Goal: Task Accomplishment & Management: Use online tool/utility

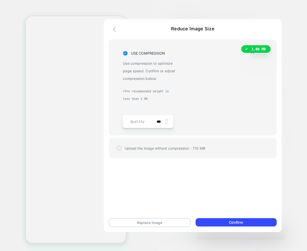
click at [113, 28] on icon "button" at bounding box center [116, 29] width 6 height 6
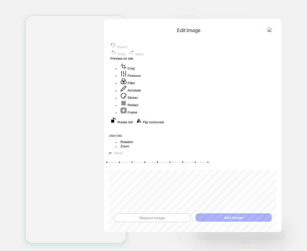
click at [157, 219] on button "Replace Image" at bounding box center [152, 217] width 76 height 9
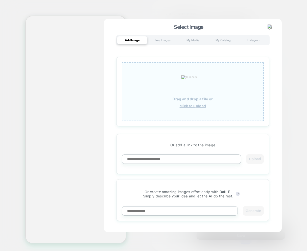
click at [193, 104] on u "click to upload" at bounding box center [192, 106] width 27 height 4
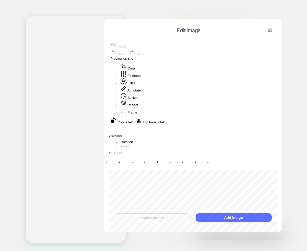
click at [218, 218] on button "Add Image" at bounding box center [233, 217] width 76 height 8
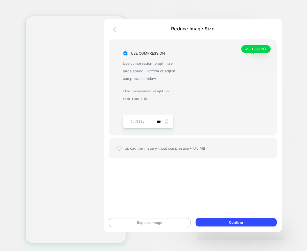
click at [115, 30] on icon "button" at bounding box center [116, 29] width 6 height 6
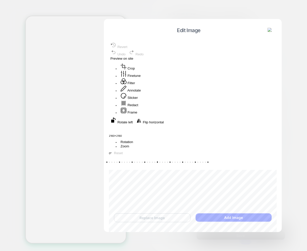
click at [272, 32] on img at bounding box center [269, 30] width 5 height 5
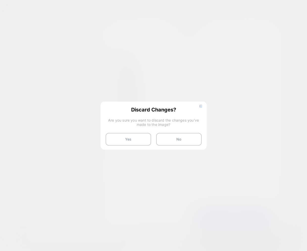
click at [126, 138] on button "Yes" at bounding box center [128, 139] width 45 height 13
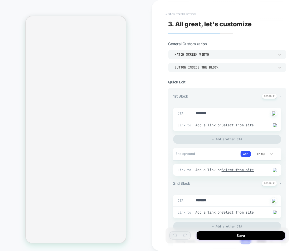
click at [175, 13] on button "< Back to selection" at bounding box center [180, 14] width 35 height 8
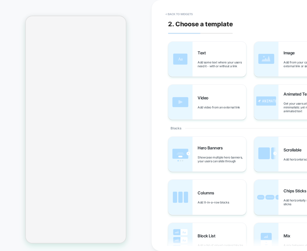
drag, startPoint x: 170, startPoint y: 13, endPoint x: 164, endPoint y: 24, distance: 12.8
click at [170, 13] on button "< Back to widgets" at bounding box center [179, 14] width 32 height 8
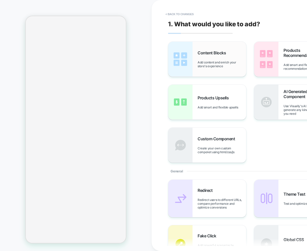
click at [199, 59] on div "Content Blocks Add content and enrich your store's experience" at bounding box center [221, 59] width 48 height 18
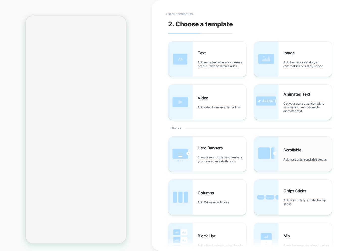
click at [303, 150] on span "Scrollable" at bounding box center [293, 149] width 20 height 5
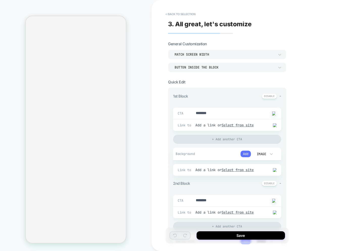
click at [245, 154] on button "Add" at bounding box center [245, 153] width 10 height 7
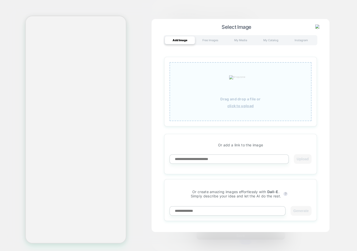
click at [237, 108] on div "Drag and drop a file or click to upload" at bounding box center [240, 91] width 142 height 59
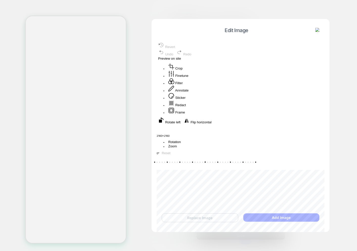
click at [186, 114] on button "Frame" at bounding box center [177, 110] width 20 height 7
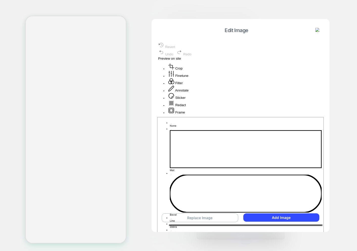
click at [184, 70] on button "Crop" at bounding box center [175, 66] width 17 height 7
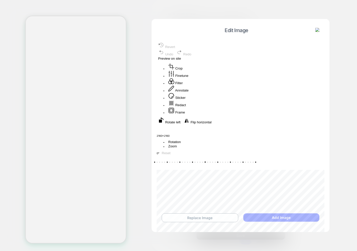
click at [199, 217] on button "Replace Image" at bounding box center [200, 217] width 76 height 9
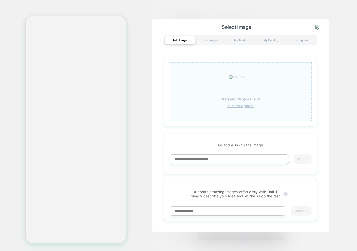
click at [235, 112] on div "Drag and drop a file or click to upload" at bounding box center [240, 91] width 142 height 59
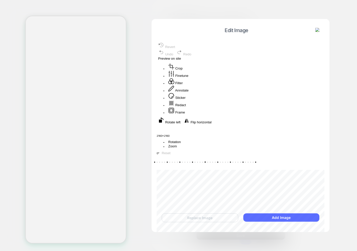
click at [274, 217] on button "Add Image" at bounding box center [281, 217] width 76 height 8
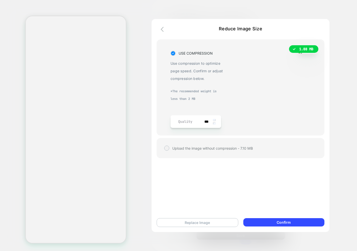
click at [184, 223] on button "Replace Image" at bounding box center [198, 222] width 82 height 9
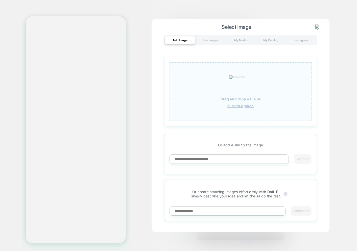
click at [214, 113] on div "Drag and drop a file or click to upload" at bounding box center [240, 91] width 142 height 59
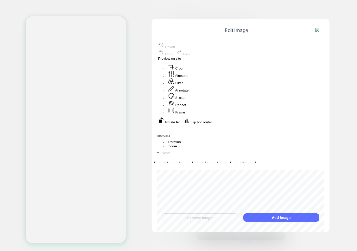
click at [273, 219] on button "Add Image" at bounding box center [281, 217] width 76 height 8
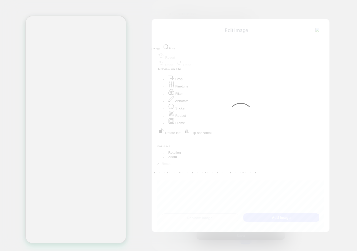
type textarea "*"
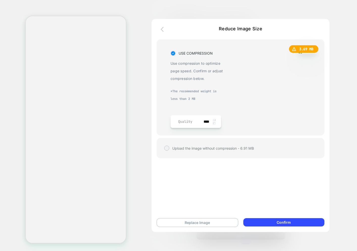
click at [160, 29] on button "button" at bounding box center [163, 29] width 9 height 7
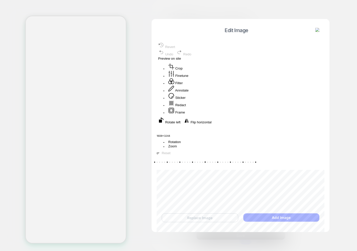
click at [306, 30] on img at bounding box center [317, 30] width 5 height 5
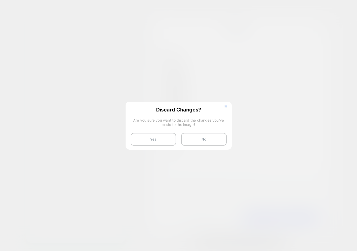
click at [157, 140] on button "Yes" at bounding box center [153, 139] width 45 height 13
type textarea "*"
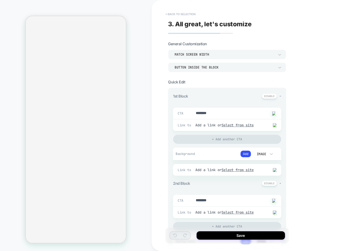
click at [179, 14] on button "< Back to selection" at bounding box center [180, 14] width 35 height 8
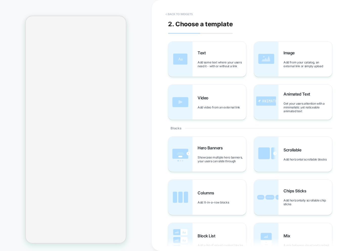
click at [178, 15] on button "< Back to widgets" at bounding box center [179, 14] width 32 height 8
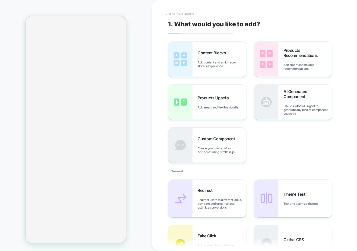
click at [175, 12] on button "< Back to changes" at bounding box center [179, 14] width 33 height 8
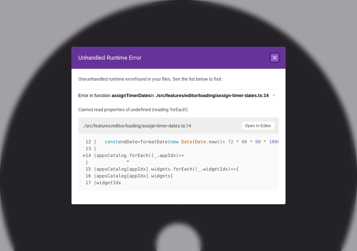
click at [275, 57] on icon at bounding box center [274, 57] width 3 height 3
click at [275, 58] on icon at bounding box center [274, 58] width 6 height 6
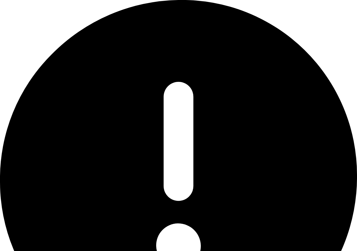
drag, startPoint x: 332, startPoint y: 46, endPoint x: 336, endPoint y: 51, distance: 6.3
drag, startPoint x: 288, startPoint y: 16, endPoint x: 356, endPoint y: 37, distance: 71.4
click at [355, 32] on div "**********" at bounding box center [178, 125] width 357 height 251
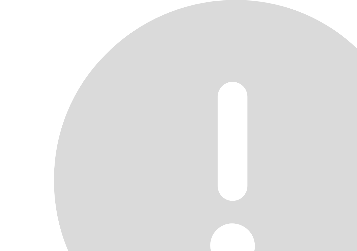
drag, startPoint x: 349, startPoint y: 29, endPoint x: 352, endPoint y: 54, distance: 25.5
click at [356, 37] on div "**********" at bounding box center [178, 125] width 357 height 251
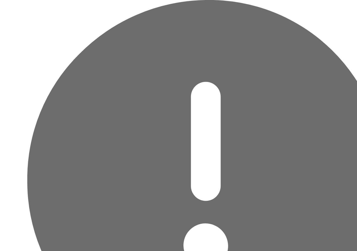
drag, startPoint x: 319, startPoint y: 18, endPoint x: 356, endPoint y: 32, distance: 39.5
click at [356, 27] on div "**********" at bounding box center [178, 125] width 357 height 251
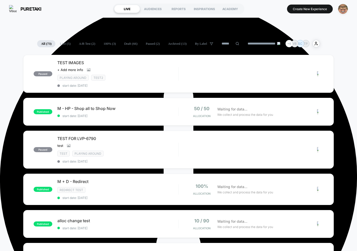
click at [341, 12] on img "button" at bounding box center [343, 9] width 10 height 10
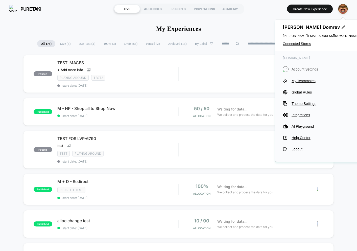
click at [294, 69] on span "Account Settings" at bounding box center [324, 69] width 67 height 4
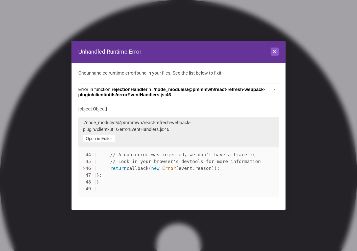
scroll to position [68, 0]
click at [273, 50] on icon at bounding box center [274, 51] width 6 height 6
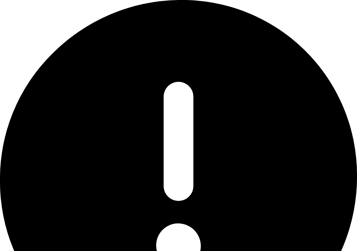
drag, startPoint x: 187, startPoint y: 20, endPoint x: 209, endPoint y: 21, distance: 22.2
drag, startPoint x: 303, startPoint y: 13, endPoint x: 303, endPoint y: 21, distance: 7.8
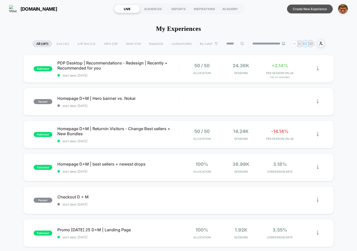
click at [295, 7] on button "Create New Experience" at bounding box center [310, 9] width 46 height 9
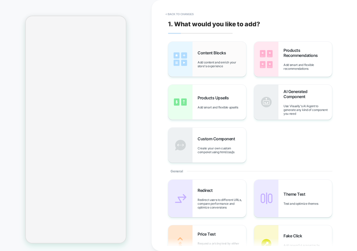
click at [181, 66] on img at bounding box center [180, 59] width 24 height 35
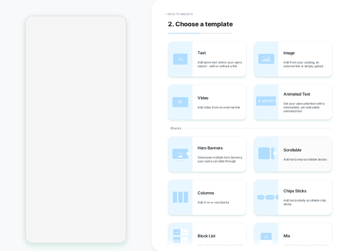
click at [310, 150] on div "Scrollable Add horizontal scrollable blocks" at bounding box center [307, 154] width 48 height 14
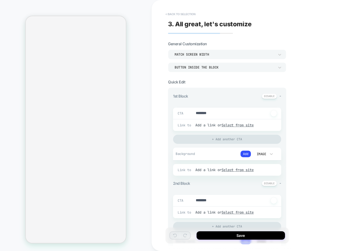
click at [174, 15] on button "< Back to selection" at bounding box center [180, 14] width 35 height 8
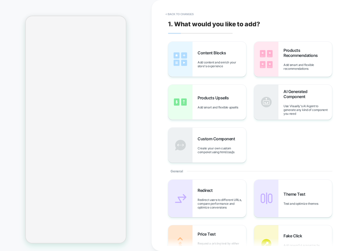
click at [219, 64] on span "Add content and enrich your store's experience" at bounding box center [221, 64] width 48 height 8
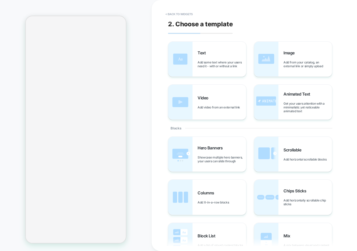
click at [166, 5] on div "2. Choose a template Text Add some text where your users need it - with or with…" at bounding box center [259, 125] width 189 height 241
click at [167, 11] on button "< Back to widgets" at bounding box center [179, 14] width 32 height 8
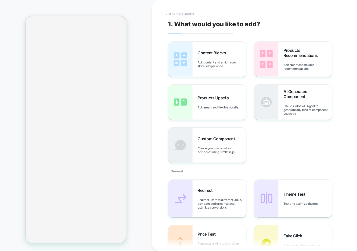
click at [167, 11] on button "< Back to changes" at bounding box center [179, 14] width 33 height 8
click at [187, 59] on img at bounding box center [180, 59] width 24 height 35
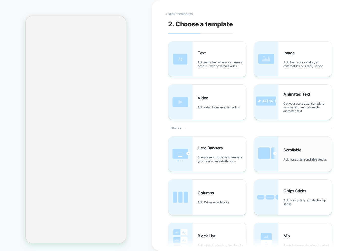
click at [302, 152] on div "Scrollable Add horizontal scrollable blocks" at bounding box center [307, 154] width 48 height 14
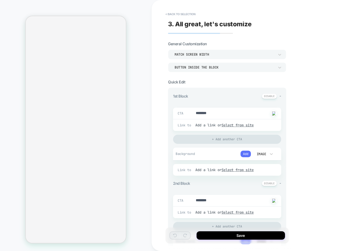
click at [248, 154] on button "Add" at bounding box center [245, 153] width 10 height 7
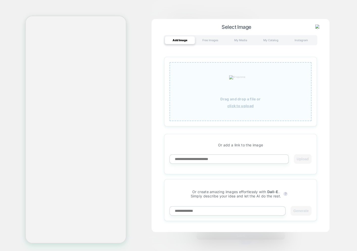
click at [251, 109] on div "Drag and drop a file or click to upload" at bounding box center [240, 91] width 142 height 59
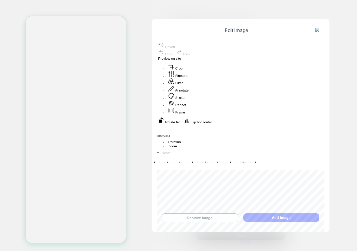
click at [195, 218] on button "Replace Image" at bounding box center [200, 217] width 76 height 9
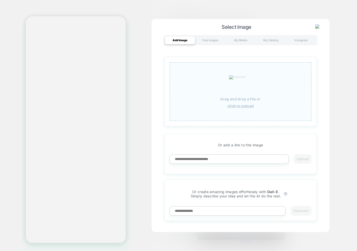
click at [244, 99] on p "Drag and drop a file or" at bounding box center [240, 99] width 40 height 4
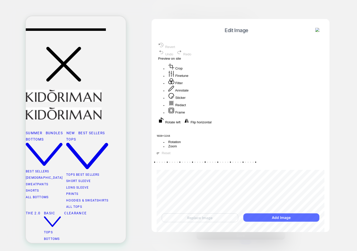
click at [290, 215] on button "Add Image" at bounding box center [281, 217] width 76 height 8
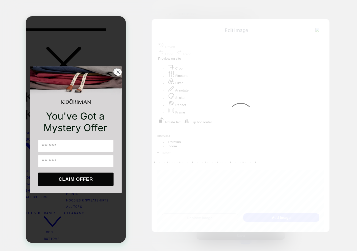
click at [117, 73] on circle "Close dialog" at bounding box center [118, 72] width 7 height 7
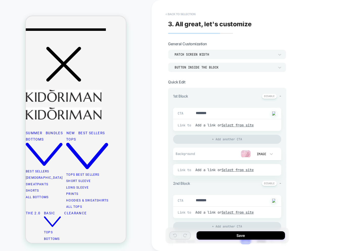
click at [175, 12] on button "< Back to selection" at bounding box center [180, 14] width 35 height 8
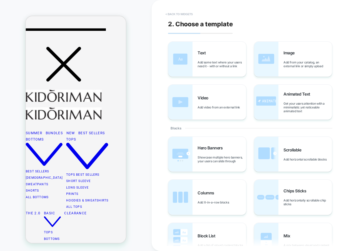
click at [173, 16] on button "< Back to widgets" at bounding box center [179, 14] width 32 height 8
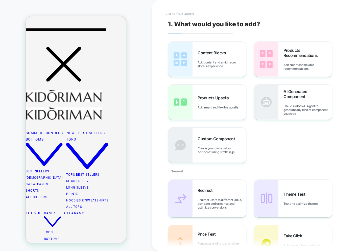
scroll to position [75, 0]
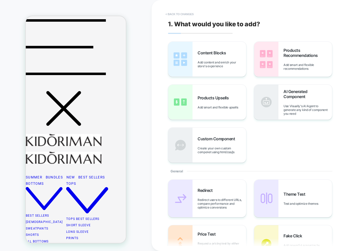
click at [173, 14] on button "< Back to changes" at bounding box center [179, 14] width 33 height 8
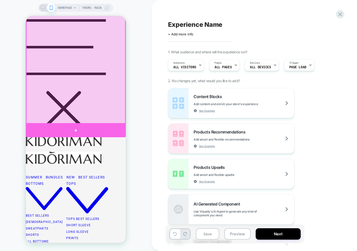
drag, startPoint x: 90, startPoint y: 126, endPoint x: 94, endPoint y: 129, distance: 4.3
click at [91, 126] on div at bounding box center [76, 130] width 100 height 14
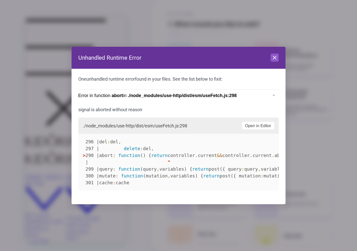
scroll to position [74, 0]
click at [275, 58] on icon at bounding box center [274, 58] width 6 height 6
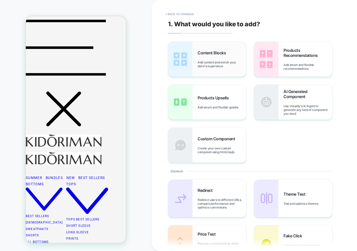
click at [206, 68] on div "Content Blocks Add content and enrich your store's experience" at bounding box center [207, 59] width 78 height 35
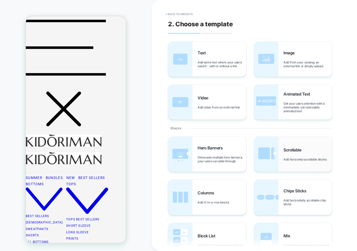
scroll to position [102, 0]
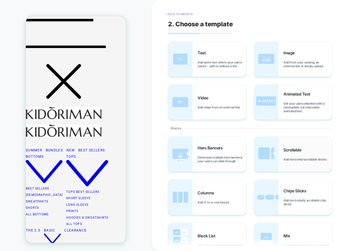
click at [294, 157] on span "Add horizontal scrollable blocks" at bounding box center [306, 159] width 46 height 4
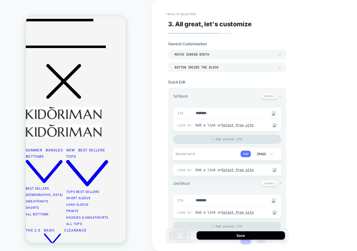
click at [248, 153] on button "Add" at bounding box center [245, 153] width 10 height 7
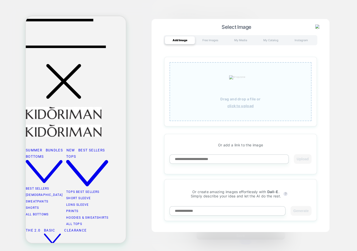
click at [242, 99] on p "Drag and drop a file or" at bounding box center [240, 99] width 40 height 4
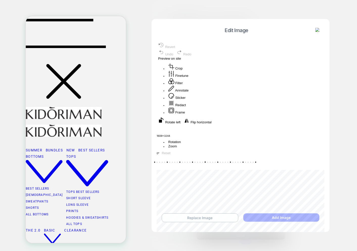
click at [201, 220] on button "Replace Image" at bounding box center [200, 217] width 76 height 9
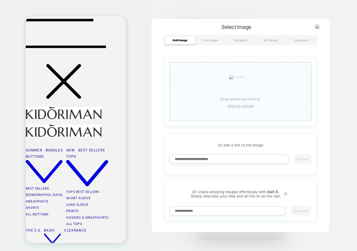
click at [258, 104] on div "Drag and drop a file or click to upload" at bounding box center [240, 91] width 142 height 59
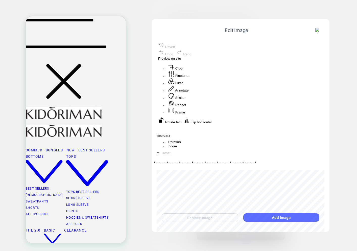
click at [269, 218] on button "Add Image" at bounding box center [281, 217] width 76 height 8
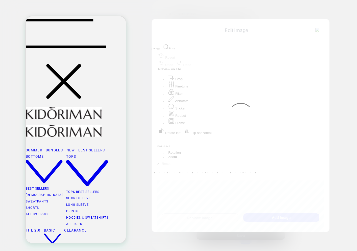
type textarea "*"
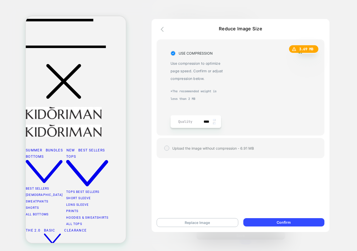
click at [213, 125] on div "****" at bounding box center [209, 121] width 16 height 13
click at [213, 123] on img at bounding box center [214, 123] width 3 height 2
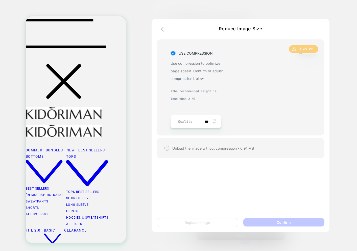
click at [213, 123] on img at bounding box center [214, 123] width 3 height 2
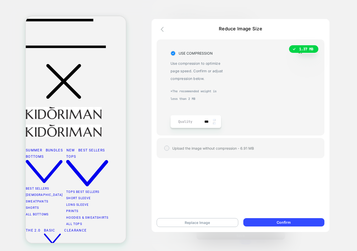
click at [214, 119] on img at bounding box center [214, 120] width 3 height 2
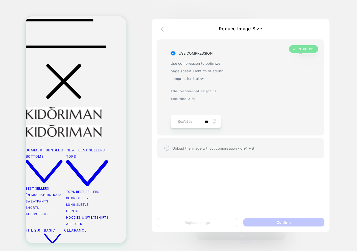
click at [214, 120] on img at bounding box center [214, 120] width 3 height 2
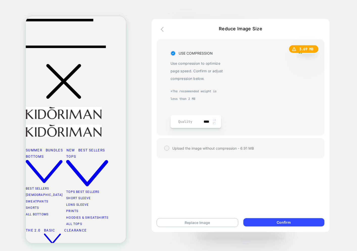
click at [214, 123] on img at bounding box center [214, 123] width 3 height 2
click at [216, 119] on div "***" at bounding box center [209, 121] width 16 height 13
click at [214, 124] on div "***" at bounding box center [209, 121] width 16 height 13
click at [214, 122] on img at bounding box center [214, 123] width 3 height 2
drag, startPoint x: 181, startPoint y: 121, endPoint x: 159, endPoint y: 118, distance: 22.4
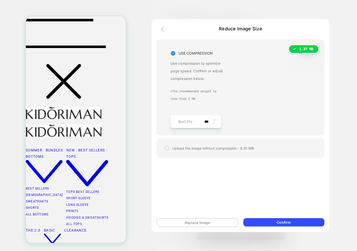
click at [159, 118] on div "1.37 MB USE COMPRESSION Use compression to optimize page speed. Confirm or adju…" at bounding box center [241, 87] width 168 height 96
click at [214, 124] on img at bounding box center [214, 123] width 3 height 2
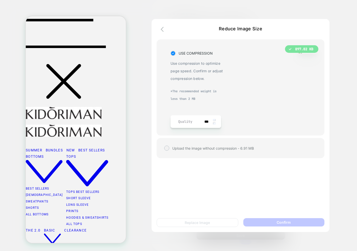
click at [214, 124] on img at bounding box center [214, 123] width 3 height 2
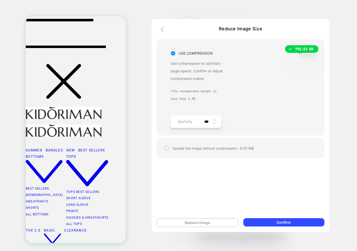
click at [214, 124] on img at bounding box center [214, 123] width 3 height 2
click at [215, 120] on div "***" at bounding box center [209, 121] width 16 height 13
click at [214, 120] on img at bounding box center [214, 120] width 3 height 2
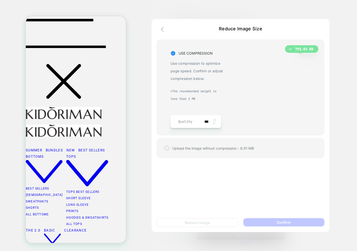
click at [214, 120] on img at bounding box center [214, 120] width 3 height 2
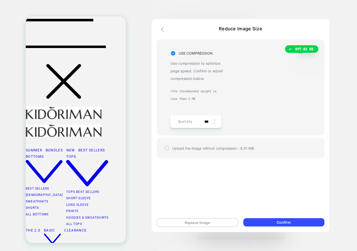
click at [214, 120] on img at bounding box center [214, 120] width 3 height 2
click at [214, 122] on img at bounding box center [214, 123] width 3 height 2
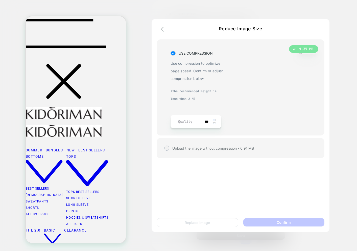
click at [214, 122] on img at bounding box center [214, 123] width 3 height 2
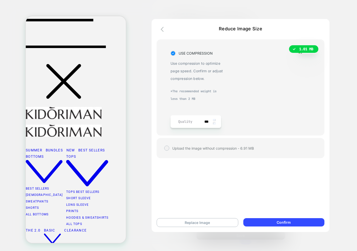
click at [214, 122] on img at bounding box center [214, 123] width 3 height 2
type input "***"
drag, startPoint x: 185, startPoint y: 121, endPoint x: 169, endPoint y: 117, distance: 16.5
click at [169, 117] on div "897.82 KB USE COMPRESSION Use compression to optimize page speed. Confirm or ad…" at bounding box center [240, 88] width 152 height 78
click at [163, 30] on icon "button" at bounding box center [164, 29] width 6 height 6
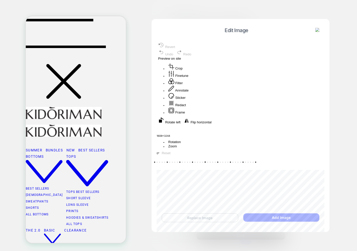
click at [319, 28] on img at bounding box center [317, 30] width 5 height 5
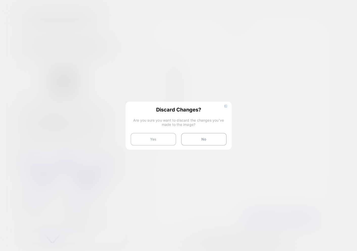
click at [136, 142] on button "Yes" at bounding box center [153, 139] width 45 height 13
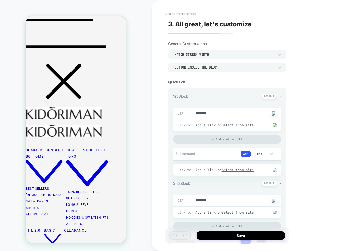
type textarea "*"
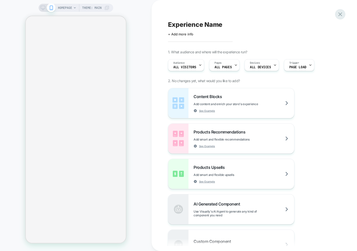
click at [342, 14] on icon at bounding box center [340, 14] width 7 height 7
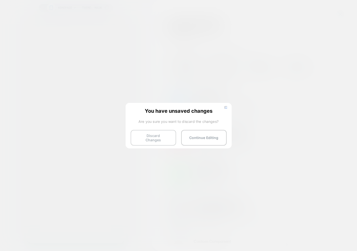
click at [143, 134] on button "Discard Changes" at bounding box center [153, 138] width 45 height 16
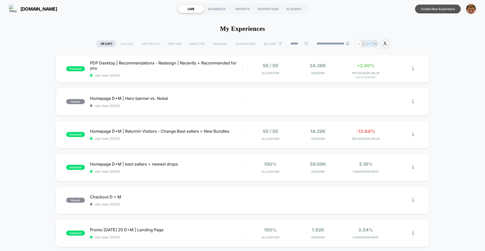
click at [323, 14] on section "Create New Experience" at bounding box center [400, 9] width 154 height 13
click at [415, 12] on button "Create New Experience" at bounding box center [438, 9] width 46 height 9
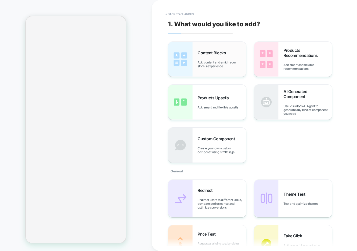
drag, startPoint x: 199, startPoint y: 66, endPoint x: 196, endPoint y: 67, distance: 3.4
click at [199, 66] on span "Add content and enrich your store's experience" at bounding box center [221, 64] width 48 height 8
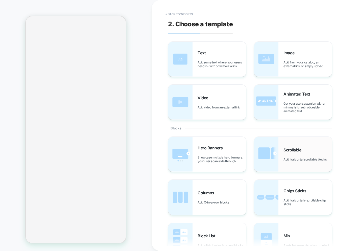
click at [273, 161] on img at bounding box center [266, 154] width 24 height 35
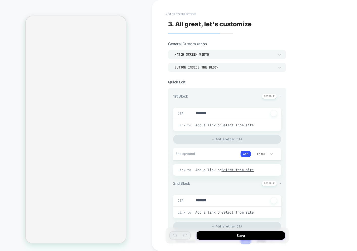
scroll to position [36, 0]
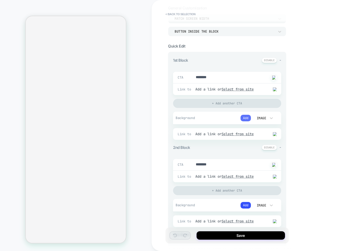
click at [247, 120] on button "Add" at bounding box center [245, 118] width 10 height 7
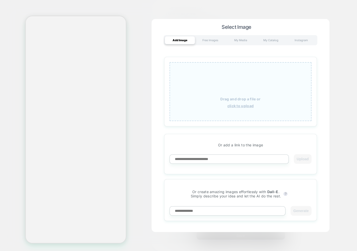
click at [239, 109] on div "Drag and drop a file or click to upload" at bounding box center [240, 91] width 142 height 59
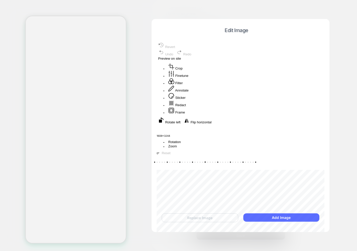
click at [272, 215] on button "Add Image" at bounding box center [281, 217] width 76 height 8
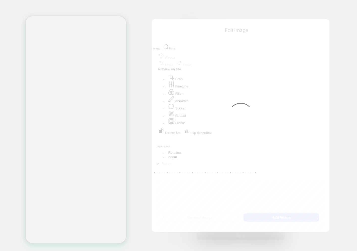
type textarea "*"
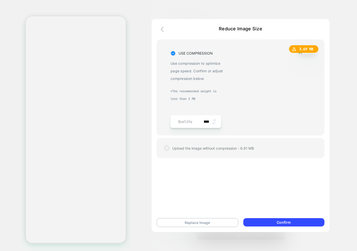
click at [214, 123] on img at bounding box center [214, 123] width 3 height 2
type input "***"
click at [162, 30] on icon "button" at bounding box center [164, 29] width 6 height 6
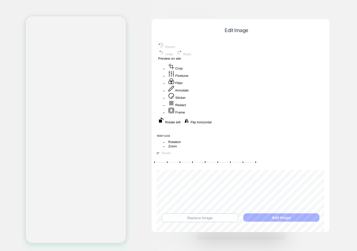
click at [203, 218] on button "Replace Image" at bounding box center [200, 217] width 76 height 9
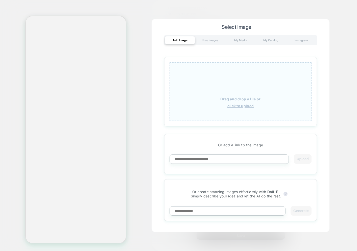
click at [239, 111] on div "Drag and drop a file or click to upload" at bounding box center [240, 91] width 142 height 59
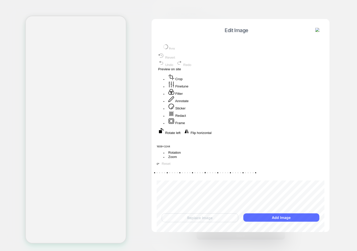
click at [277, 217] on button "Add Image" at bounding box center [281, 217] width 76 height 8
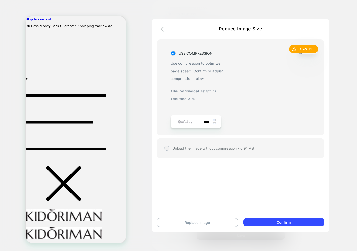
scroll to position [0, 0]
click at [165, 29] on icon "button" at bounding box center [164, 29] width 6 height 6
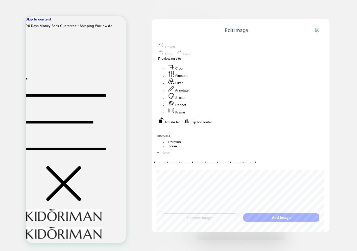
click at [319, 33] on button at bounding box center [318, 31] width 8 height 6
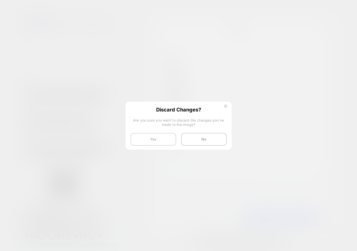
click at [153, 143] on button "Yes" at bounding box center [153, 139] width 45 height 13
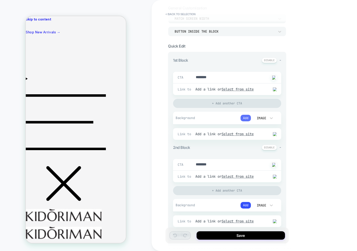
click at [243, 116] on button "Add" at bounding box center [245, 118] width 10 height 7
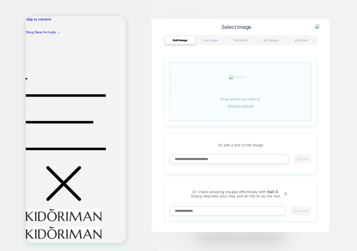
click at [243, 111] on div "Drag and drop a file or click to upload" at bounding box center [240, 91] width 142 height 59
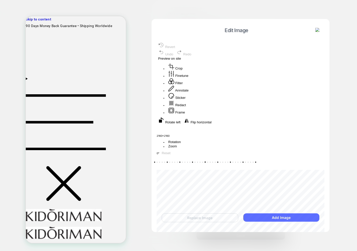
click at [267, 220] on button "Add Image" at bounding box center [281, 217] width 76 height 8
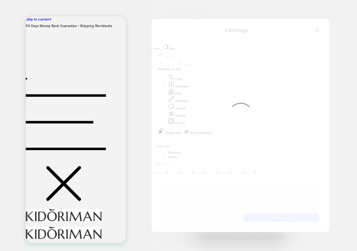
type textarea "*"
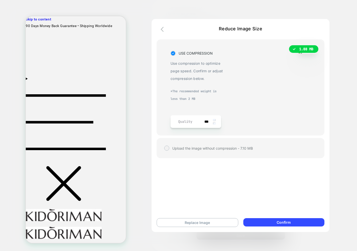
click at [214, 124] on img at bounding box center [214, 123] width 3 height 2
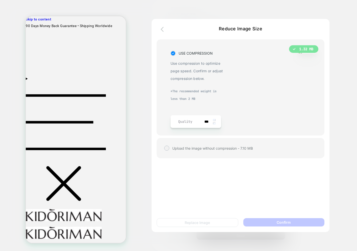
type input "***"
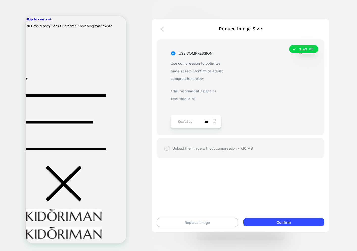
click at [162, 29] on icon "button" at bounding box center [164, 29] width 6 height 6
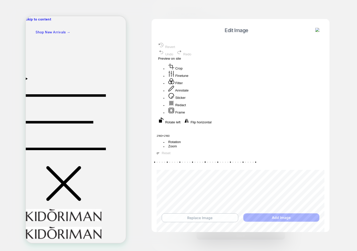
click at [202, 215] on button "Replace Image" at bounding box center [200, 217] width 76 height 9
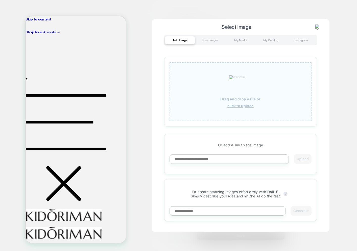
click at [226, 105] on div "Drag and drop a file or click to upload" at bounding box center [240, 91] width 142 height 59
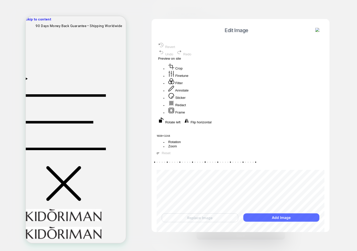
click at [269, 220] on button "Add Image" at bounding box center [281, 217] width 76 height 8
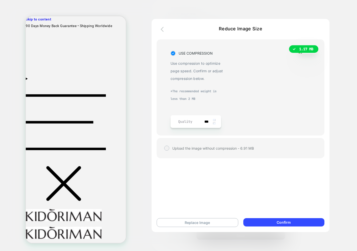
click at [161, 29] on icon "button" at bounding box center [162, 29] width 3 height 5
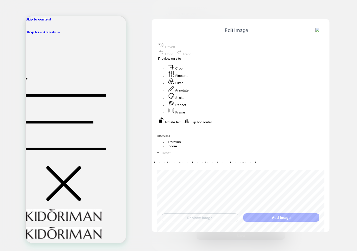
click at [318, 31] on img at bounding box center [317, 30] width 5 height 5
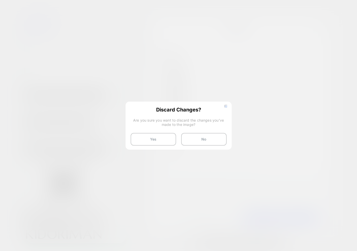
drag, startPoint x: 158, startPoint y: 143, endPoint x: 162, endPoint y: 141, distance: 3.7
click at [158, 143] on button "Yes" at bounding box center [153, 139] width 45 height 13
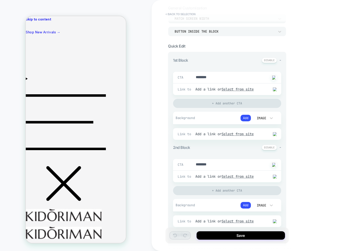
click at [183, 13] on button "< Back to selection" at bounding box center [180, 14] width 35 height 8
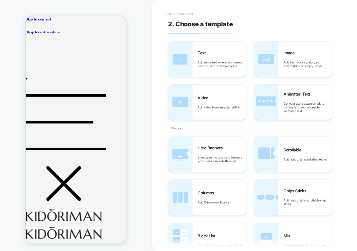
click at [174, 11] on button "< Back to widgets" at bounding box center [179, 14] width 32 height 8
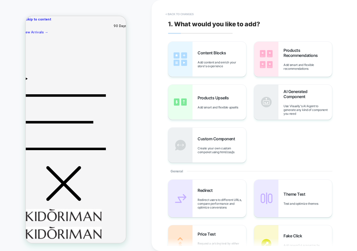
click at [169, 14] on button "< Back to changes" at bounding box center [179, 14] width 33 height 8
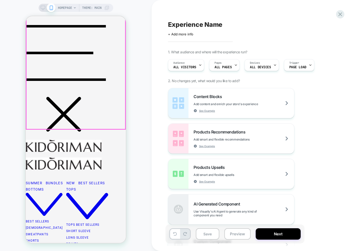
scroll to position [92, 0]
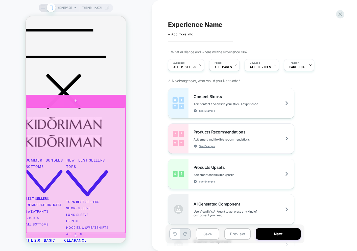
click at [54, 104] on div at bounding box center [76, 101] width 100 height 12
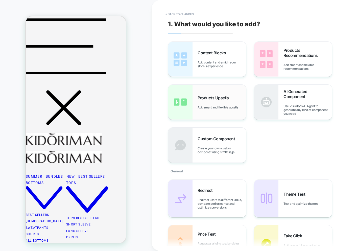
scroll to position [75, 0]
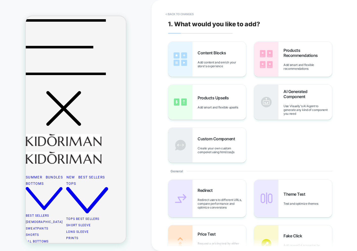
click at [200, 70] on div "Content Blocks Add content and enrich your store's experience" at bounding box center [207, 59] width 78 height 35
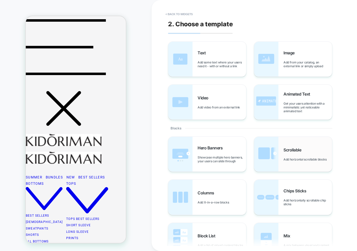
click at [307, 158] on span "Add horizontal scrollable blocks" at bounding box center [306, 159] width 46 height 4
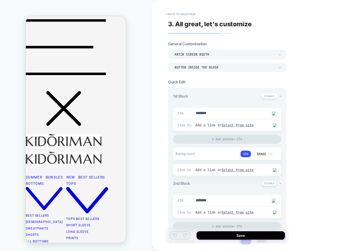
click at [235, 152] on div "Add" at bounding box center [225, 154] width 50 height 8
click at [243, 155] on button "Add" at bounding box center [245, 153] width 10 height 7
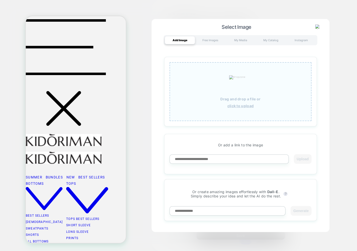
click at [246, 107] on u "click to upload" at bounding box center [240, 106] width 27 height 4
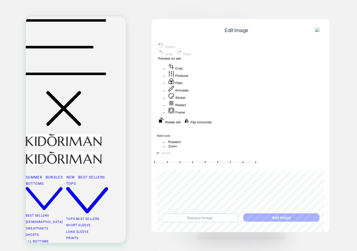
click at [202, 216] on button "Replace Image" at bounding box center [200, 217] width 76 height 9
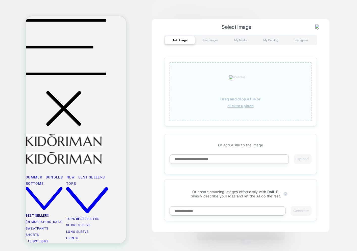
click at [255, 103] on div "Drag and drop a file or click to upload" at bounding box center [240, 91] width 142 height 59
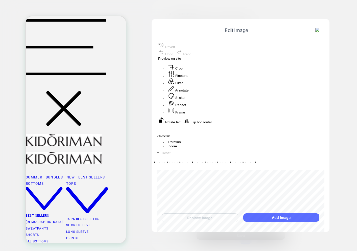
click at [274, 215] on button "Add Image" at bounding box center [281, 217] width 76 height 8
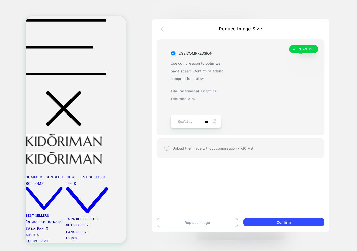
click at [168, 32] on button "button" at bounding box center [163, 29] width 9 height 7
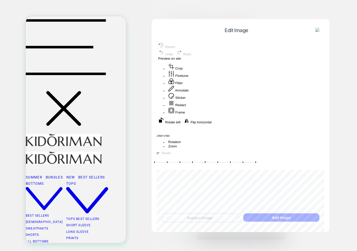
click at [315, 27] on div "Edit Image" at bounding box center [241, 30] width 168 height 13
click at [316, 28] on img at bounding box center [317, 30] width 5 height 5
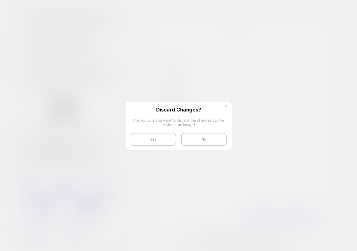
click at [159, 138] on button "Yes" at bounding box center [153, 139] width 45 height 13
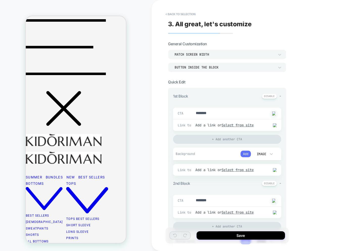
click at [245, 157] on button "Add" at bounding box center [245, 153] width 10 height 7
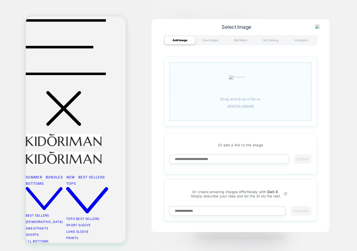
click at [243, 106] on u "click to upload" at bounding box center [240, 106] width 27 height 4
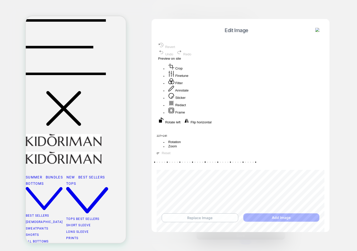
click at [196, 218] on button "Replace Image" at bounding box center [200, 217] width 76 height 9
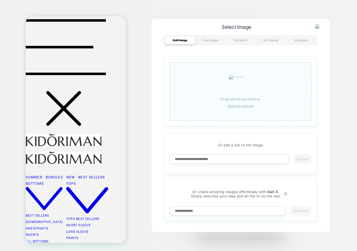
click at [254, 113] on div "Drag and drop a file or click to upload" at bounding box center [240, 91] width 142 height 59
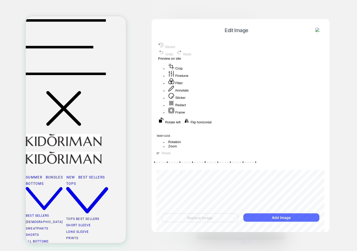
click at [263, 217] on button "Add Image" at bounding box center [281, 217] width 76 height 8
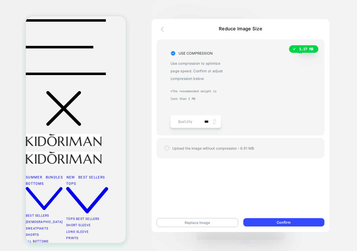
click at [167, 29] on button "button" at bounding box center [163, 29] width 9 height 7
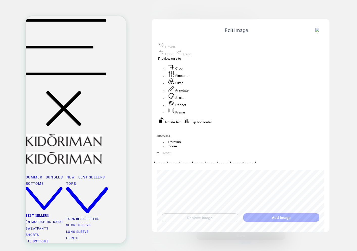
click at [316, 32] on img at bounding box center [317, 30] width 5 height 5
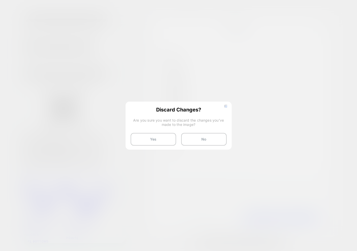
drag, startPoint x: 149, startPoint y: 141, endPoint x: 152, endPoint y: 147, distance: 6.9
click at [149, 141] on button "Yes" at bounding box center [153, 139] width 45 height 13
type textarea "*"
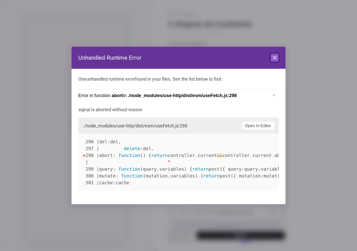
click at [273, 57] on icon at bounding box center [274, 58] width 6 height 6
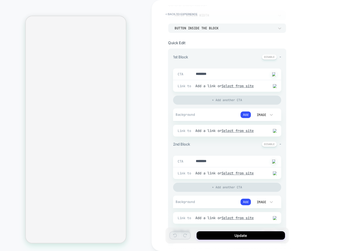
scroll to position [41, 0]
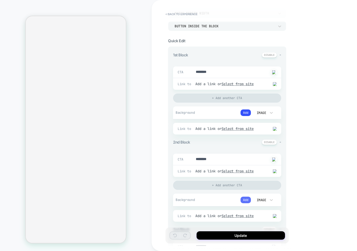
click at [245, 203] on button "Add" at bounding box center [245, 199] width 10 height 7
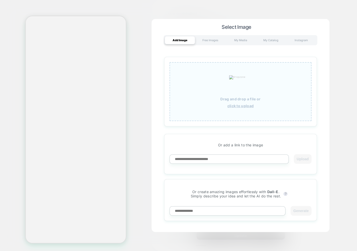
click at [227, 108] on div "Drag and drop a file or click to upload" at bounding box center [240, 91] width 142 height 59
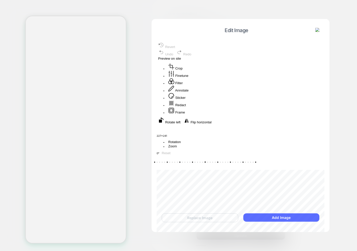
click at [268, 218] on button "Add Image" at bounding box center [281, 217] width 76 height 8
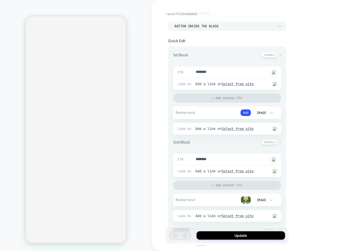
click at [244, 197] on img at bounding box center [246, 200] width 10 height 8
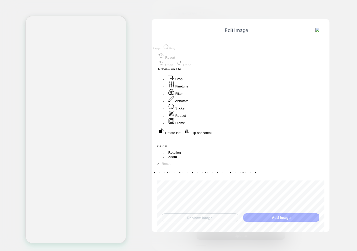
click at [201, 222] on div "Replace Image Add Image" at bounding box center [241, 217] width 168 height 19
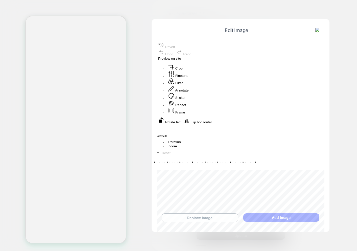
click at [201, 217] on button "Replace Image" at bounding box center [200, 217] width 76 height 9
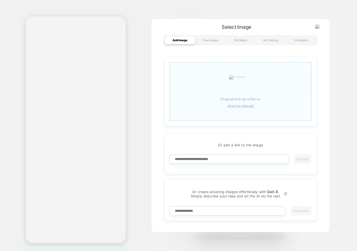
click at [233, 100] on p "Drag and drop a file or" at bounding box center [240, 99] width 40 height 4
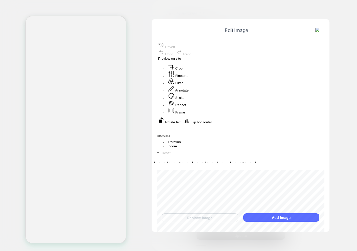
click at [268, 219] on button "Add Image" at bounding box center [281, 217] width 76 height 8
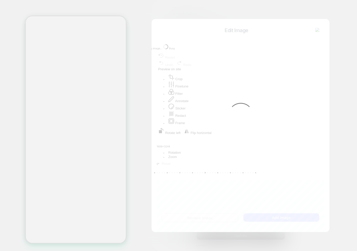
type textarea "*"
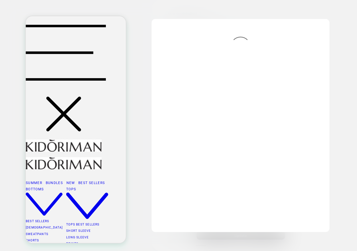
scroll to position [0, 0]
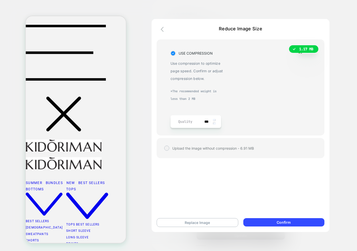
click at [213, 120] on img at bounding box center [214, 120] width 3 height 2
click at [215, 123] on img at bounding box center [214, 123] width 3 height 2
type input "***"
click at [161, 29] on icon "button" at bounding box center [164, 29] width 6 height 6
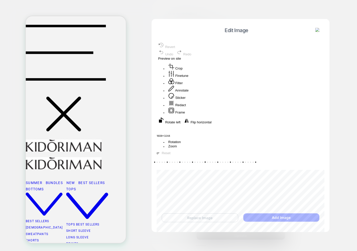
click at [316, 32] on img at bounding box center [317, 30] width 5 height 5
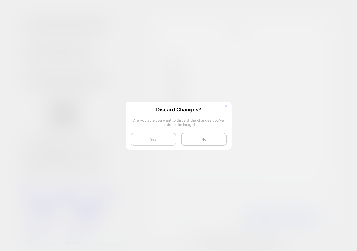
click at [141, 135] on button "Yes" at bounding box center [153, 139] width 45 height 13
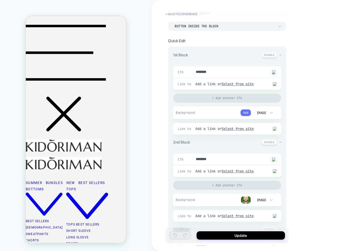
click at [243, 111] on button "Add" at bounding box center [245, 112] width 10 height 7
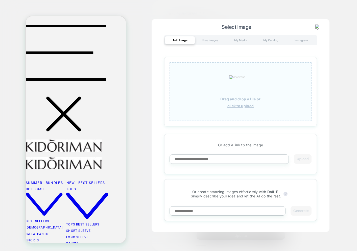
click at [239, 105] on u "click to upload" at bounding box center [240, 106] width 27 height 4
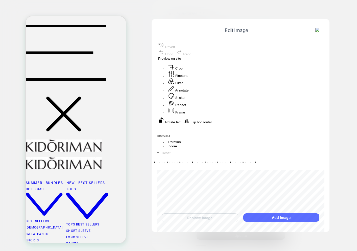
click at [269, 217] on button "Add Image" at bounding box center [281, 217] width 76 height 8
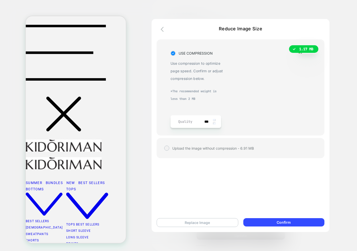
click at [202, 221] on button "Replace Image" at bounding box center [198, 222] width 82 height 9
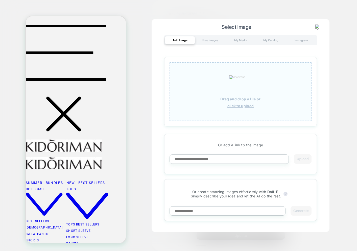
click at [244, 117] on div "Drag and drop a file or click to upload" at bounding box center [240, 91] width 142 height 59
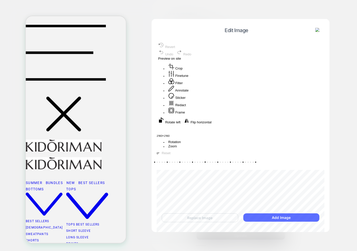
click at [283, 218] on button "Add Image" at bounding box center [281, 217] width 76 height 8
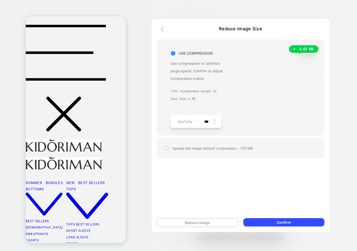
click at [161, 30] on icon "button" at bounding box center [164, 29] width 6 height 6
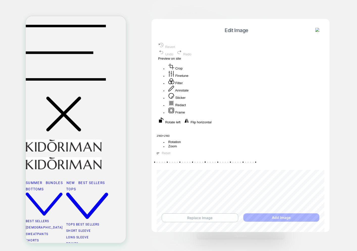
click at [195, 214] on button "Replace Image" at bounding box center [200, 217] width 76 height 9
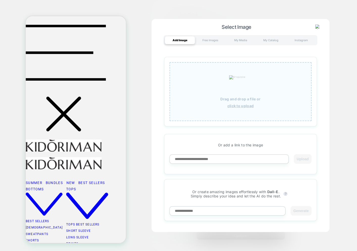
click at [252, 104] on u "click to upload" at bounding box center [240, 106] width 27 height 4
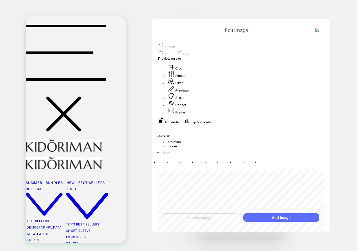
click at [282, 220] on button "Add Image" at bounding box center [281, 217] width 76 height 8
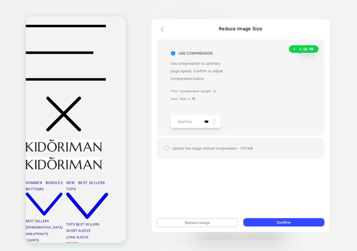
drag, startPoint x: 192, startPoint y: 121, endPoint x: 217, endPoint y: 121, distance: 24.5
click at [217, 121] on div "Quality ***" at bounding box center [195, 121] width 50 height 13
click at [162, 30] on icon "button" at bounding box center [162, 29] width 3 height 5
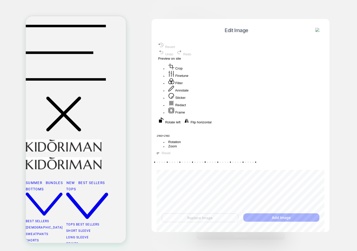
click at [321, 31] on button at bounding box center [318, 31] width 8 height 6
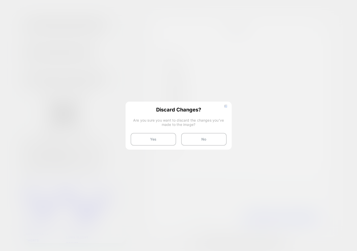
click at [160, 136] on button "Yes" at bounding box center [153, 139] width 45 height 13
type textarea "*"
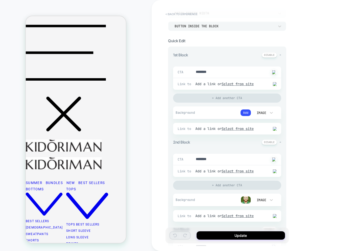
click at [184, 13] on button "< Back to experience" at bounding box center [181, 14] width 37 height 8
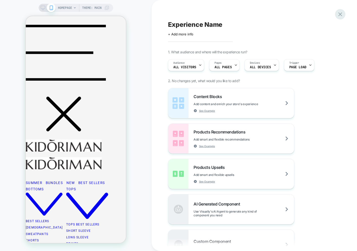
click at [340, 13] on icon at bounding box center [340, 14] width 4 height 4
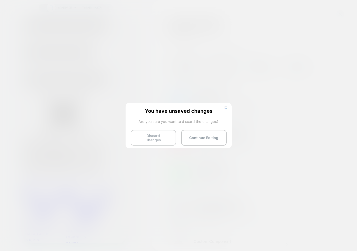
click at [141, 130] on button "Discard Changes" at bounding box center [153, 138] width 45 height 16
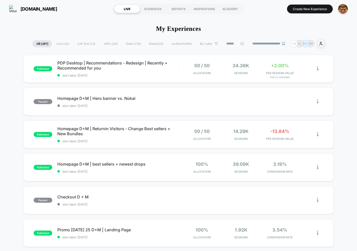
drag, startPoint x: 298, startPoint y: 8, endPoint x: 247, endPoint y: 18, distance: 52.8
click at [298, 8] on button "Create New Experience" at bounding box center [310, 9] width 46 height 9
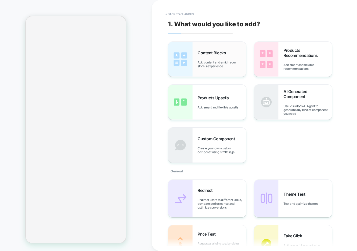
click at [185, 73] on img at bounding box center [180, 59] width 24 height 35
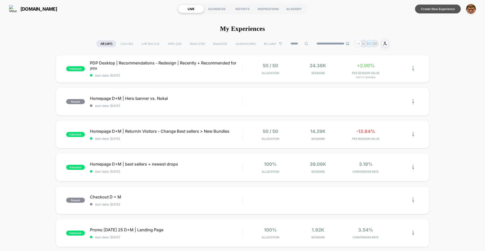
click at [431, 10] on button "Create New Experience" at bounding box center [438, 9] width 46 height 9
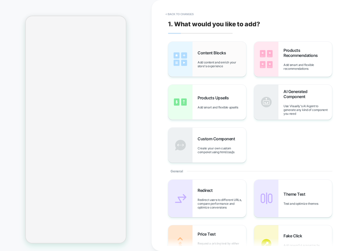
click at [202, 55] on div "Content Blocks Add content and enrich your store's experience" at bounding box center [221, 59] width 48 height 18
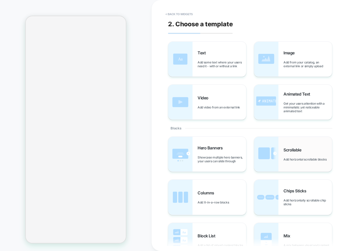
click at [282, 157] on div "Scrollable Add horizontal scrollable blocks" at bounding box center [293, 154] width 78 height 35
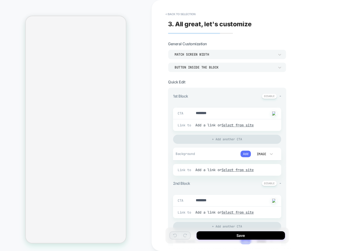
click at [248, 155] on button "Add" at bounding box center [245, 153] width 10 height 7
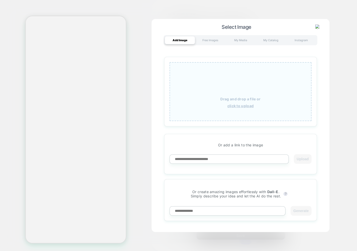
click at [229, 110] on div "Drag and drop a file or click to upload" at bounding box center [240, 91] width 142 height 59
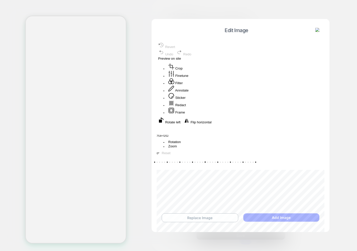
click at [206, 217] on button "Replace Image" at bounding box center [200, 217] width 76 height 9
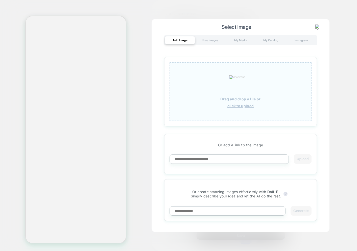
click at [227, 111] on div "Drag and drop a file or click to upload" at bounding box center [240, 91] width 142 height 59
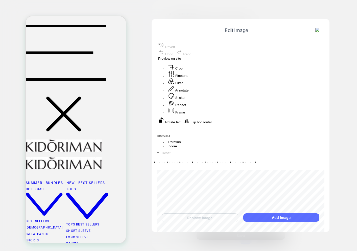
click at [269, 215] on button "Add Image" at bounding box center [281, 217] width 76 height 8
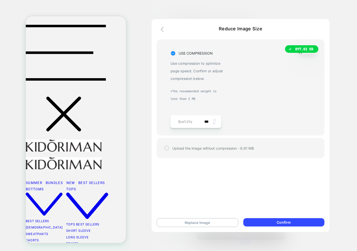
click at [163, 30] on icon "button" at bounding box center [164, 29] width 6 height 6
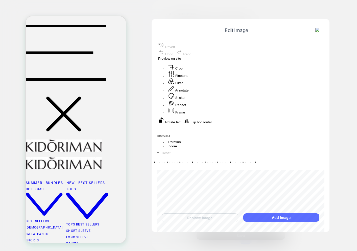
click at [268, 218] on button "Add Image" at bounding box center [281, 217] width 76 height 8
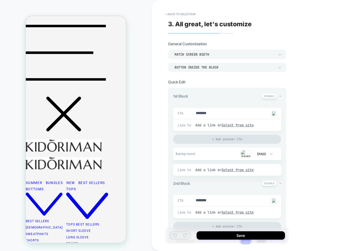
click at [246, 152] on img at bounding box center [246, 154] width 10 height 8
click at [242, 153] on img at bounding box center [246, 154] width 10 height 8
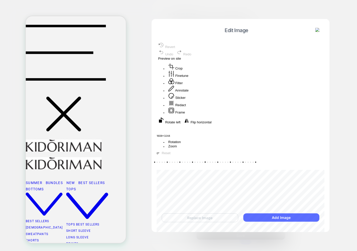
click at [275, 217] on button "Add Image" at bounding box center [281, 217] width 76 height 8
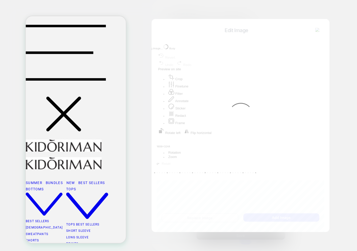
type textarea "*"
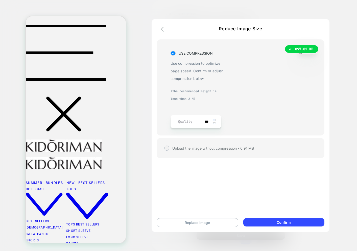
click at [214, 122] on img at bounding box center [214, 123] width 3 height 2
drag, startPoint x: 207, startPoint y: 122, endPoint x: 199, endPoint y: 122, distance: 7.6
click at [199, 122] on div "Quality ***" at bounding box center [195, 121] width 50 height 13
type input "**"
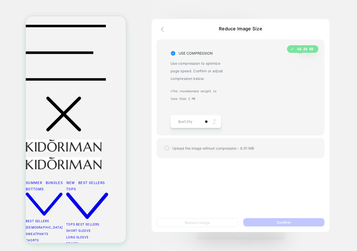
click at [219, 128] on div "USE COMPRESSION Use compression to optimize page speed. Confirm or adjust compr…" at bounding box center [196, 88] width 53 height 78
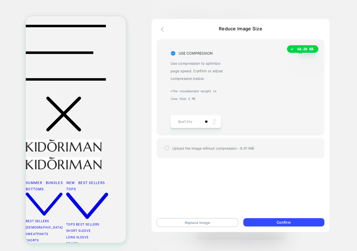
click at [219, 128] on div "USE COMPRESSION Use compression to optimize page speed. Confirm or adjust compr…" at bounding box center [196, 88] width 53 height 78
click at [161, 29] on icon "button" at bounding box center [164, 29] width 6 height 6
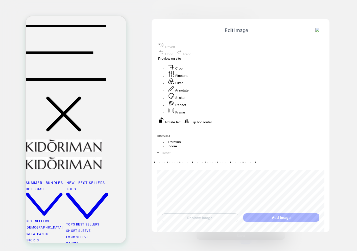
click at [317, 29] on img at bounding box center [317, 30] width 5 height 5
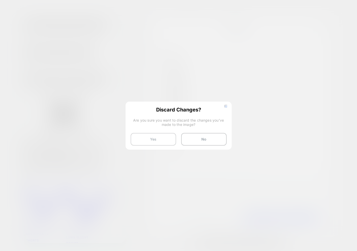
click at [157, 137] on button "Yes" at bounding box center [153, 139] width 45 height 13
type textarea "*"
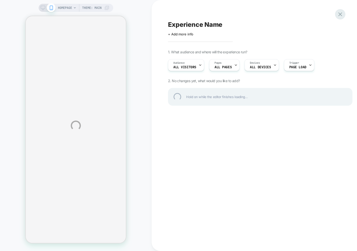
click at [339, 15] on div at bounding box center [340, 14] width 10 height 10
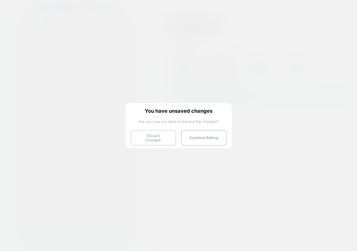
click at [141, 140] on button "Discard Changes" at bounding box center [153, 138] width 45 height 16
click at [141, 133] on button "Discard Changes" at bounding box center [153, 138] width 45 height 16
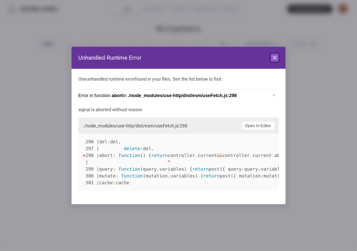
click at [274, 59] on icon at bounding box center [274, 58] width 6 height 6
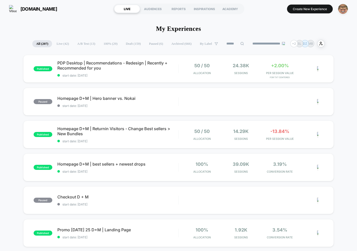
click at [342, 11] on img "button" at bounding box center [343, 9] width 10 height 10
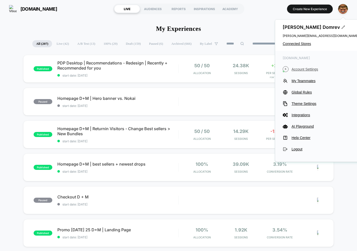
click at [296, 68] on span "Account Settings" at bounding box center [324, 69] width 67 height 4
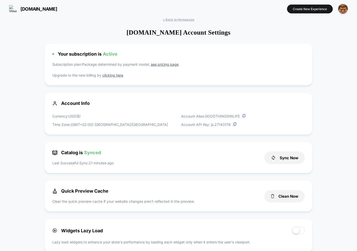
click at [191, 18] on span "< Back to Homepage" at bounding box center [179, 20] width 32 height 4
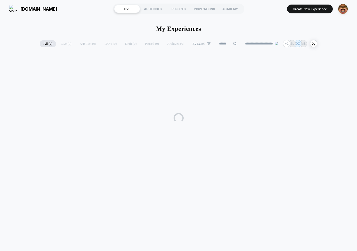
drag, startPoint x: 343, startPoint y: 10, endPoint x: 342, endPoint y: 15, distance: 5.1
click at [343, 11] on img "button" at bounding box center [343, 9] width 10 height 10
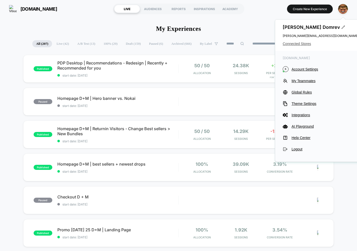
click at [299, 42] on span "Connected Stores" at bounding box center [320, 44] width 76 height 4
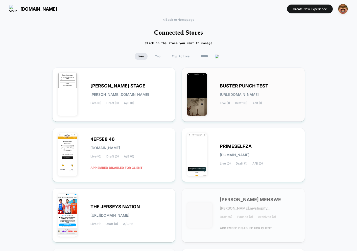
drag, startPoint x: 206, startPoint y: 56, endPoint x: 238, endPoint y: 71, distance: 35.6
click at [207, 56] on input at bounding box center [209, 56] width 25 height 7
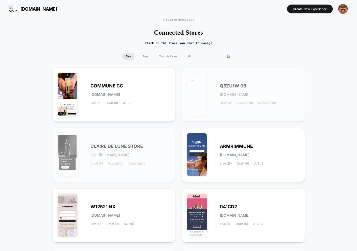
type input "*"
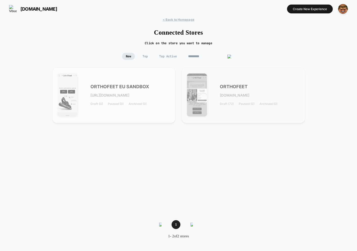
type input "*********"
click at [232, 111] on div "ORTHOFEET [DOMAIN_NAME] Draft (72) Paused (0) Archived (0)" at bounding box center [243, 95] width 113 height 45
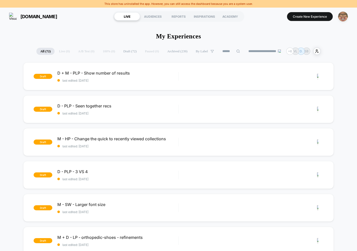
click at [342, 18] on img "button" at bounding box center [343, 17] width 10 height 10
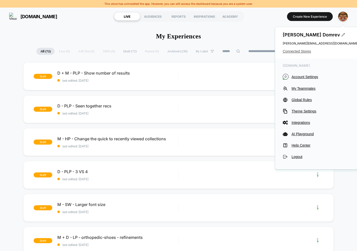
click at [297, 52] on span "Connected Stores" at bounding box center [320, 51] width 76 height 4
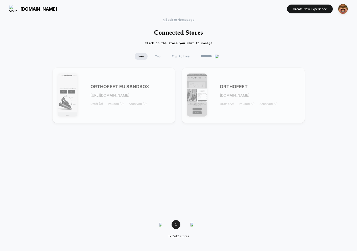
click at [209, 55] on input "*********" at bounding box center [209, 56] width 25 height 7
click at [209, 55] on input "*********" at bounding box center [209, 56] width 50 height 7
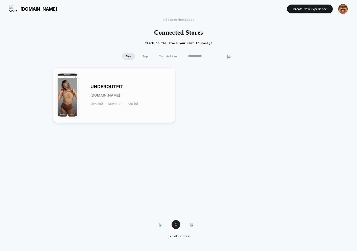
type input "**********"
click at [103, 90] on div "UNDEROUTFIT [DOMAIN_NAME] Live (55) Draft (121) A/B (4)" at bounding box center [130, 95] width 80 height 21
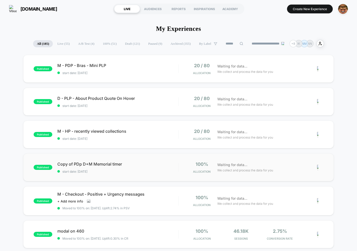
scroll to position [0, 0]
click at [300, 9] on button "Create New Experience" at bounding box center [310, 8] width 46 height 9
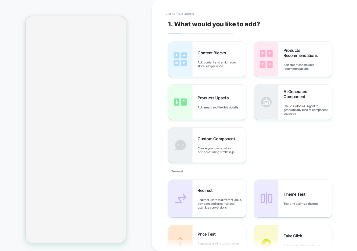
drag, startPoint x: 181, startPoint y: 53, endPoint x: 152, endPoint y: 47, distance: 29.1
click at [181, 53] on img at bounding box center [180, 59] width 24 height 35
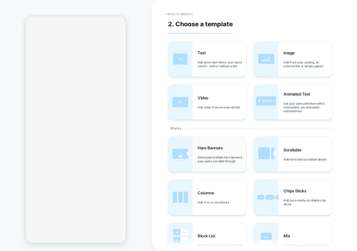
click at [217, 149] on span "Hero Banners" at bounding box center [211, 147] width 28 height 5
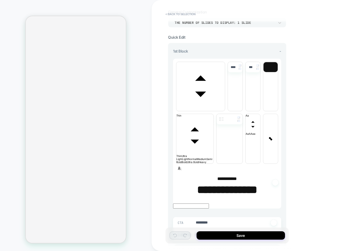
scroll to position [32, 0]
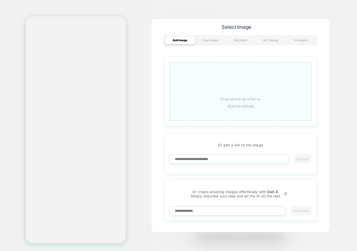
click at [250, 101] on div "Drag and drop a file or click to upload" at bounding box center [240, 91] width 142 height 59
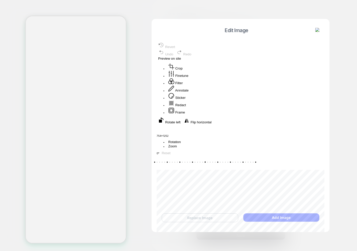
click at [181, 57] on span "Preview on site" at bounding box center [169, 59] width 23 height 4
click at [202, 219] on button "Replace Image" at bounding box center [200, 217] width 76 height 9
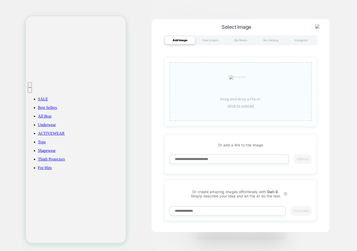
scroll to position [0, 0]
click at [251, 108] on div "Drag and drop a file or click to upload" at bounding box center [240, 91] width 142 height 59
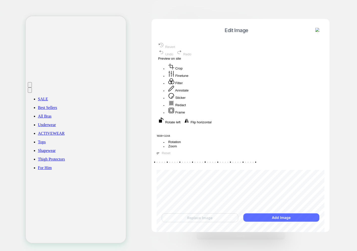
click at [272, 214] on button "Add Image" at bounding box center [281, 217] width 76 height 8
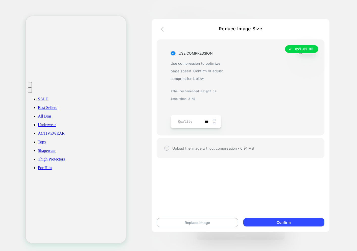
click at [164, 28] on icon "button" at bounding box center [164, 29] width 6 height 6
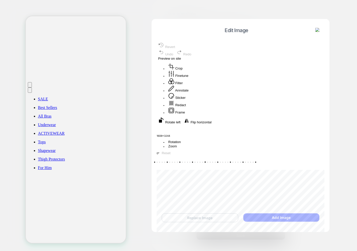
click at [321, 34] on div "Edit Image" at bounding box center [241, 30] width 168 height 13
click at [316, 29] on img at bounding box center [317, 30] width 5 height 5
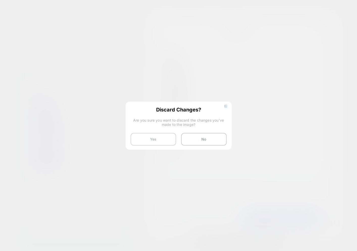
click at [148, 136] on button "Yes" at bounding box center [153, 139] width 45 height 13
type textarea "*"
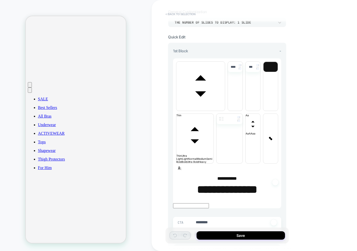
click at [184, 14] on button "< Back to selection" at bounding box center [180, 14] width 35 height 8
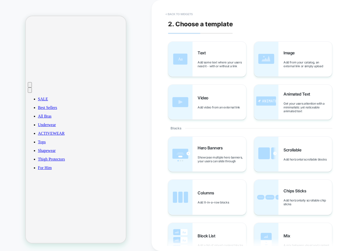
click at [179, 13] on button "< Back to widgets" at bounding box center [179, 14] width 32 height 8
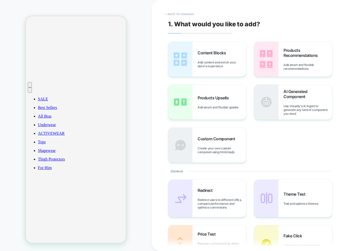
scroll to position [65, 0]
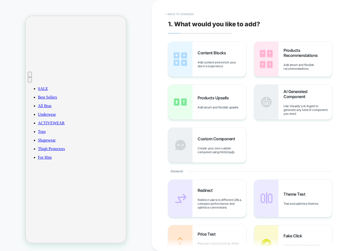
click at [178, 14] on button "< Back to changes" at bounding box center [179, 14] width 33 height 8
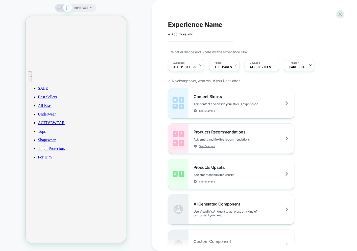
scroll to position [66, 0]
drag, startPoint x: 161, startPoint y: 124, endPoint x: 182, endPoint y: 39, distance: 87.4
click at [161, 122] on div "Experience Name Click to edit experience details + Add more info 1. What audien…" at bounding box center [262, 125] width 222 height 251
click at [190, 105] on div "Content Blocks Add content and enrich your store's experience See Example" at bounding box center [231, 103] width 126 height 30
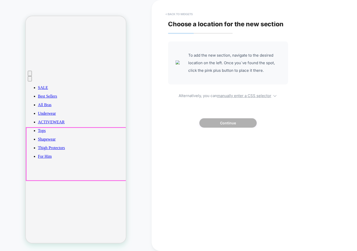
click at [183, 12] on button "< Back to widgets" at bounding box center [179, 14] width 32 height 8
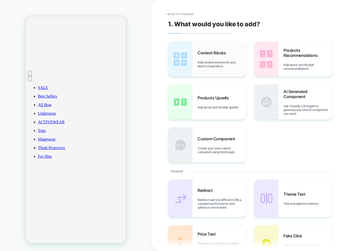
click at [207, 61] on span "Add content and enrich your store's experience" at bounding box center [221, 64] width 48 height 8
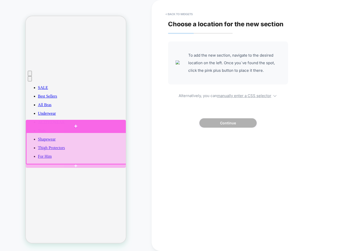
click at [67, 126] on div at bounding box center [76, 126] width 100 height 13
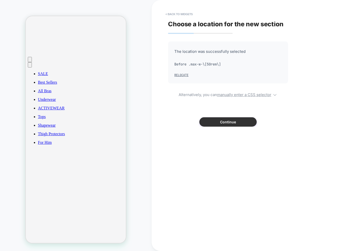
click at [209, 123] on button "Continue" at bounding box center [227, 121] width 57 height 9
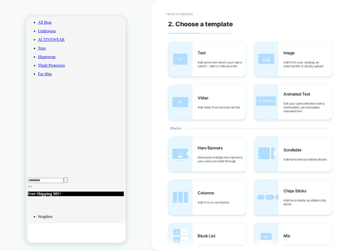
scroll to position [153, 0]
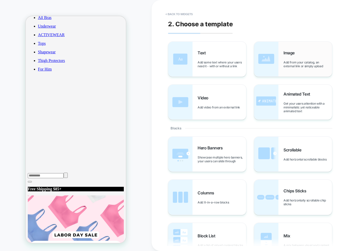
click at [284, 60] on div "Image Add from your catalog, an external link or simply upload" at bounding box center [307, 59] width 48 height 18
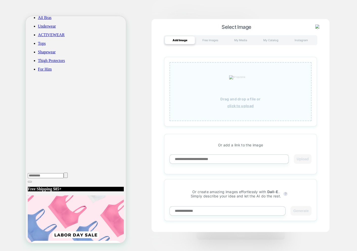
click at [246, 94] on div "Drag and drop a file or click to upload" at bounding box center [240, 91] width 142 height 59
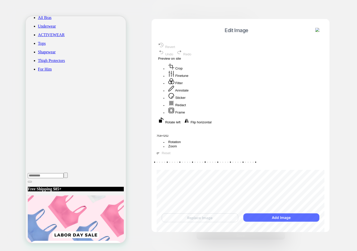
click at [270, 216] on button "Add Image" at bounding box center [281, 217] width 76 height 8
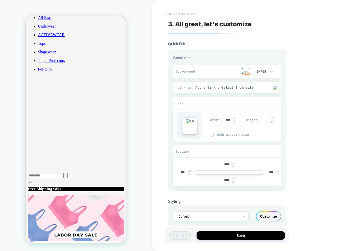
click at [174, 13] on button "< Back to selection" at bounding box center [180, 14] width 35 height 8
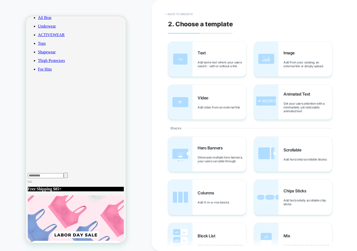
click at [177, 14] on button "< Back to widgets" at bounding box center [179, 14] width 32 height 8
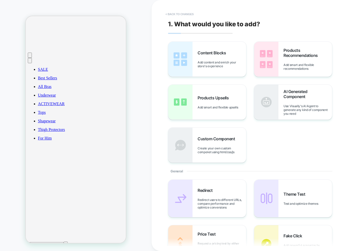
scroll to position [79, 0]
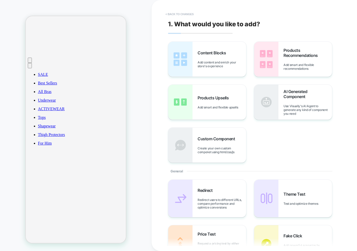
click at [174, 12] on button "< Back to changes" at bounding box center [179, 14] width 33 height 8
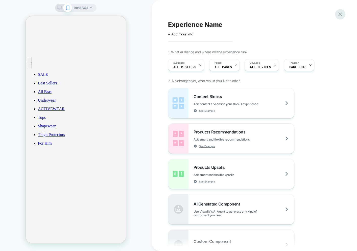
click at [341, 15] on icon at bounding box center [340, 14] width 4 height 4
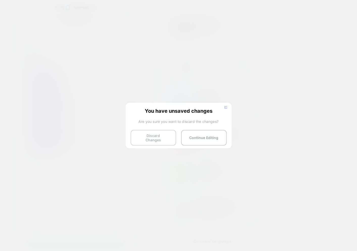
click at [156, 134] on button "Discard Changes" at bounding box center [153, 138] width 45 height 16
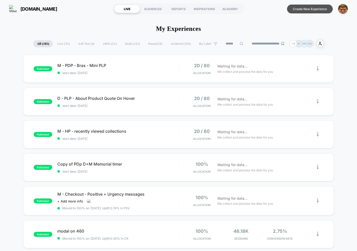
click at [297, 7] on button "Create New Experience" at bounding box center [310, 9] width 46 height 9
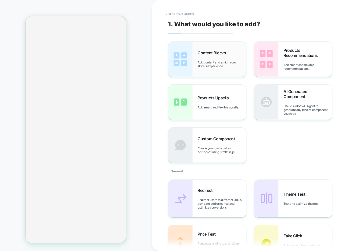
drag, startPoint x: 193, startPoint y: 61, endPoint x: 188, endPoint y: 60, distance: 4.8
click at [193, 61] on div "Content Blocks Add content and enrich your store's experience" at bounding box center [207, 59] width 78 height 35
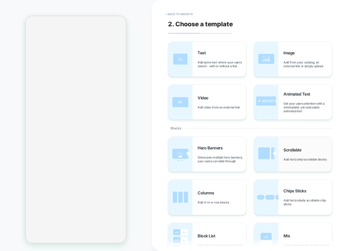
click at [284, 154] on div "Scrollable Add horizontal scrollable blocks" at bounding box center [307, 154] width 48 height 14
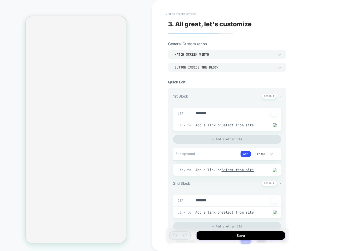
click at [251, 158] on div "Image" at bounding box center [263, 154] width 25 height 10
click at [246, 155] on div at bounding box center [178, 125] width 357 height 251
click at [246, 155] on button "Add" at bounding box center [245, 153] width 10 height 7
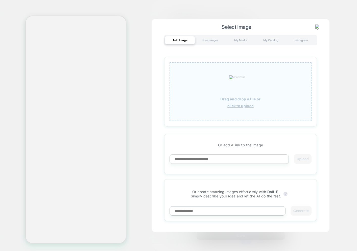
click at [234, 96] on div "Drag and drop a file or click to upload" at bounding box center [240, 91] width 142 height 59
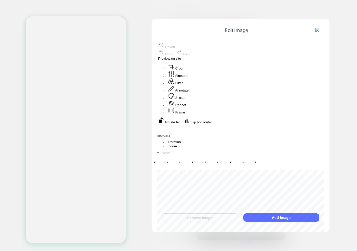
click at [272, 218] on button "Add Image" at bounding box center [281, 217] width 76 height 8
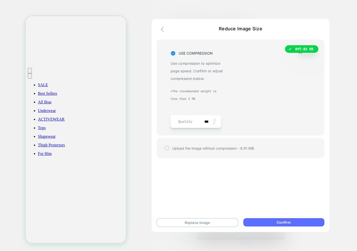
click at [289, 223] on button "Confirm" at bounding box center [283, 222] width 81 height 8
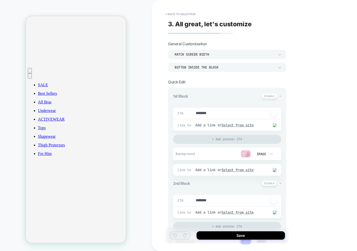
click at [273, 126] on img at bounding box center [275, 125] width 4 height 4
drag, startPoint x: 244, startPoint y: 126, endPoint x: 289, endPoint y: 121, distance: 44.8
click at [241, 110] on div "CTA ******** Click to change to alternative text Link to Add a link or Select f…" at bounding box center [227, 119] width 108 height 23
click at [278, 126] on div "Link to Add a link or Select from site" at bounding box center [227, 125] width 108 height 12
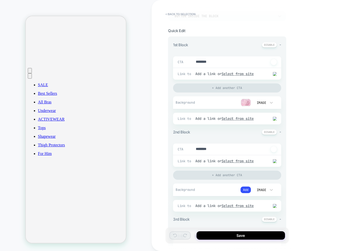
scroll to position [67, 0]
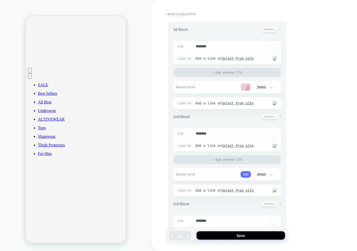
click at [246, 174] on button "Add" at bounding box center [245, 174] width 10 height 7
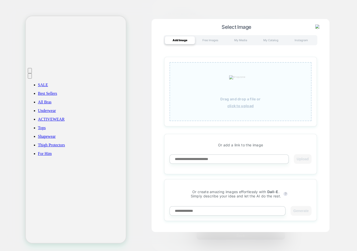
click at [239, 104] on u "click to upload" at bounding box center [240, 106] width 27 height 4
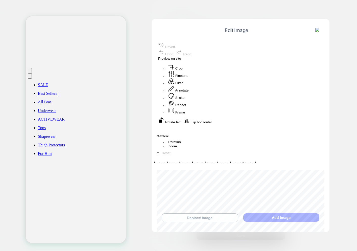
click at [199, 219] on button "Replace Image" at bounding box center [200, 217] width 76 height 9
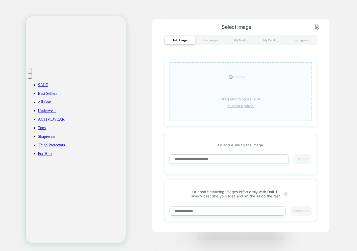
click at [230, 94] on div "Drag and drop a file or click to upload" at bounding box center [240, 91] width 142 height 59
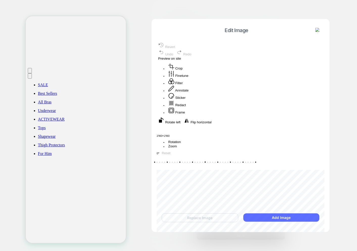
click at [278, 221] on div "Replace Image Add Image" at bounding box center [241, 217] width 168 height 19
click at [277, 219] on button "Add Image" at bounding box center [281, 217] width 76 height 8
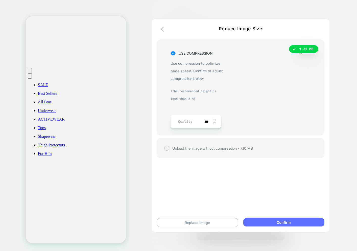
click at [280, 222] on button "Confirm" at bounding box center [283, 222] width 81 height 8
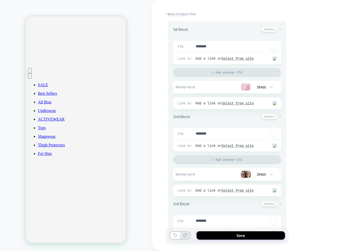
type textarea "*"
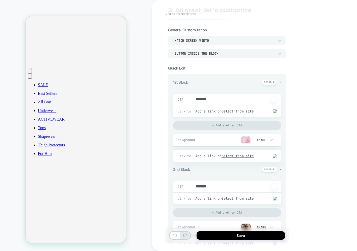
scroll to position [0, 0]
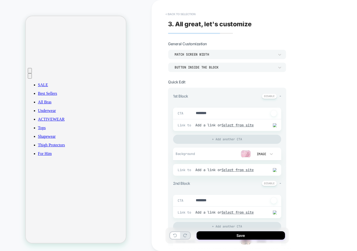
click at [175, 14] on button "< Back to selection" at bounding box center [180, 14] width 35 height 8
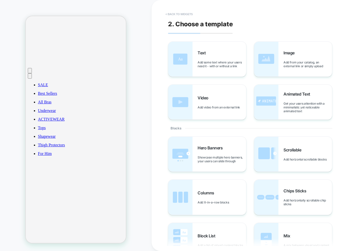
click at [175, 15] on button "< Back to widgets" at bounding box center [179, 14] width 32 height 8
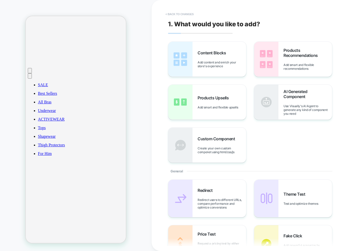
scroll to position [79, 0]
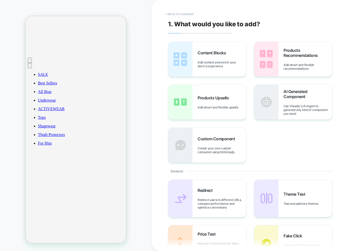
click at [174, 11] on button "< Back to changes" at bounding box center [179, 14] width 33 height 8
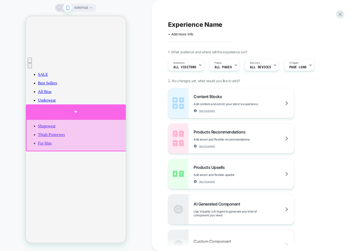
click at [69, 113] on div at bounding box center [76, 111] width 100 height 15
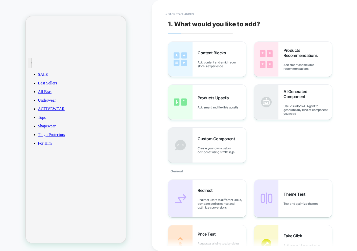
click at [184, 47] on img at bounding box center [180, 59] width 24 height 35
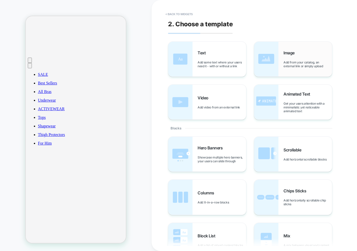
click at [284, 54] on span "Image" at bounding box center [290, 52] width 14 height 5
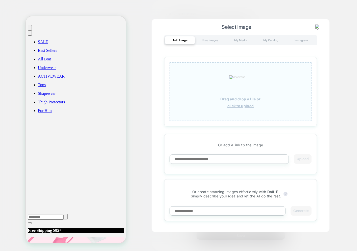
click at [239, 106] on u "click to upload" at bounding box center [240, 106] width 27 height 4
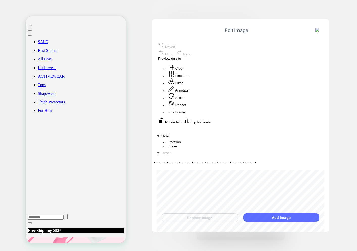
click at [272, 216] on button "Add Image" at bounding box center [281, 217] width 76 height 8
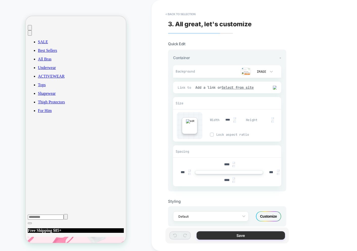
click at [238, 236] on button "Save" at bounding box center [240, 235] width 88 height 8
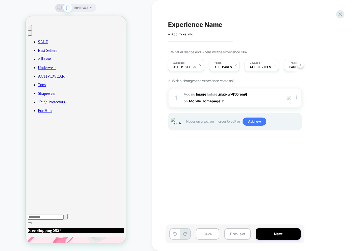
scroll to position [0, 0]
click at [185, 25] on span "Experience Name" at bounding box center [195, 25] width 54 height 8
type textarea "****"
click at [213, 234] on button "Save" at bounding box center [207, 233] width 23 height 11
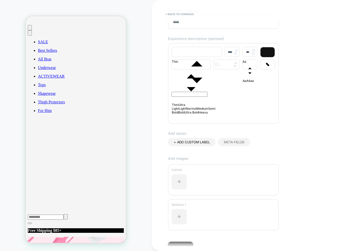
scroll to position [72, 0]
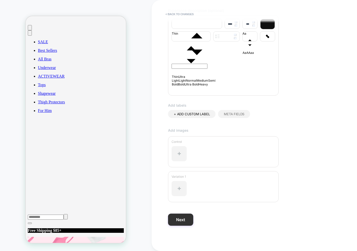
type input "****"
drag, startPoint x: 184, startPoint y: 222, endPoint x: 190, endPoint y: 216, distance: 9.1
click at [184, 222] on button "Next" at bounding box center [180, 219] width 25 height 12
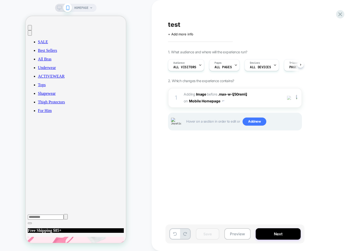
scroll to position [0, 0]
